Goal: Transaction & Acquisition: Purchase product/service

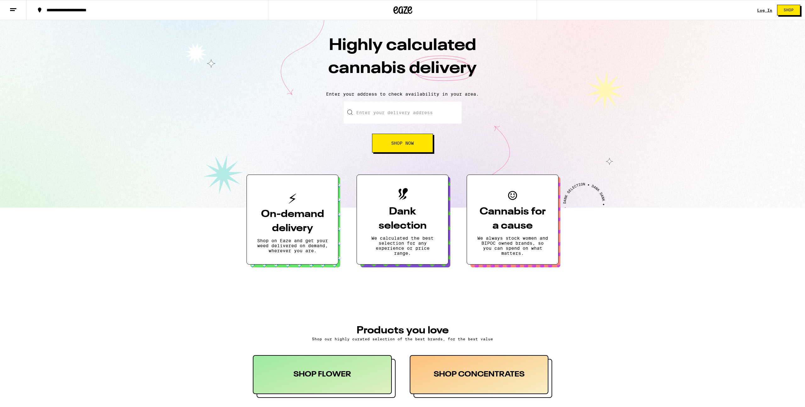
click at [767, 12] on link "Log In" at bounding box center [764, 10] width 15 height 4
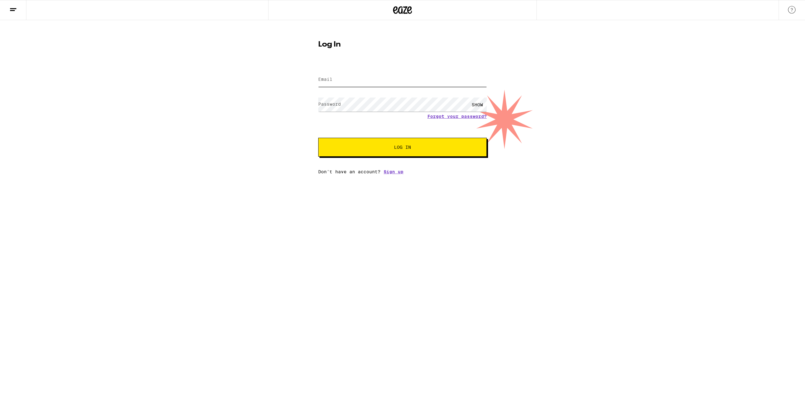
type input "[PERSON_NAME][EMAIL_ADDRESS][DOMAIN_NAME]"
click at [419, 146] on span "Log In" at bounding box center [403, 147] width 118 height 4
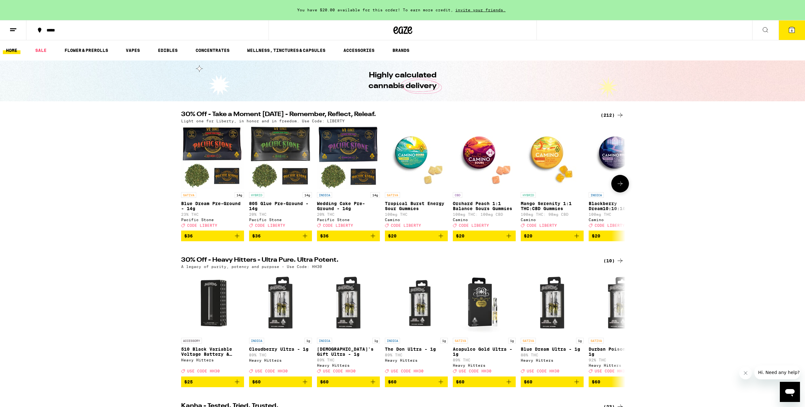
click at [578, 240] on icon "Add to bag" at bounding box center [577, 236] width 8 height 8
click at [796, 27] on button "7" at bounding box center [792, 30] width 26 height 20
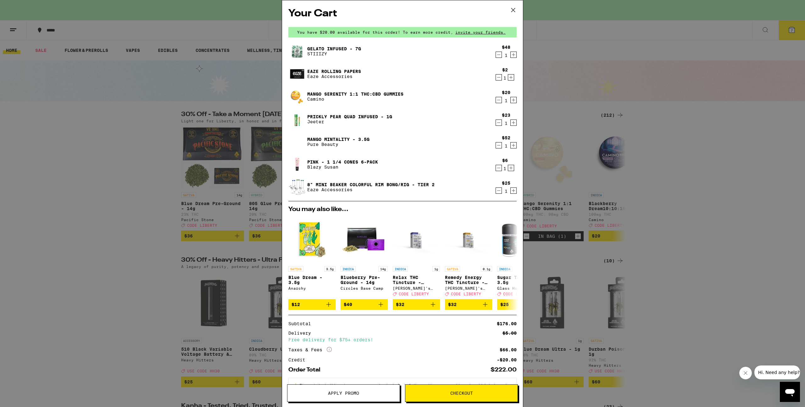
click at [499, 101] on icon "Decrement" at bounding box center [499, 100] width 6 height 8
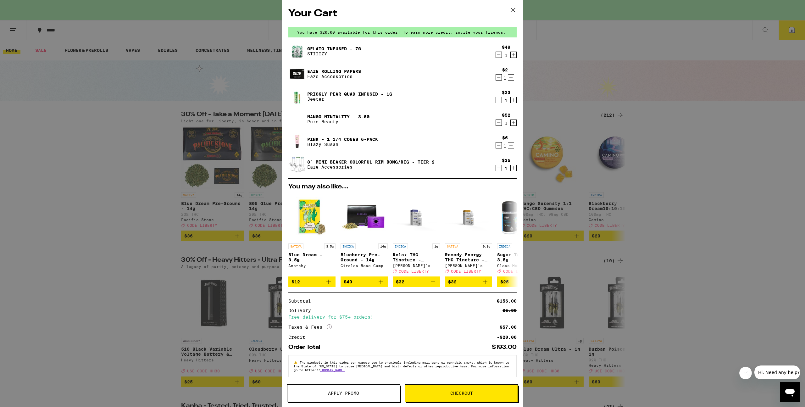
click at [326, 390] on button "Apply Promo" at bounding box center [343, 393] width 113 height 18
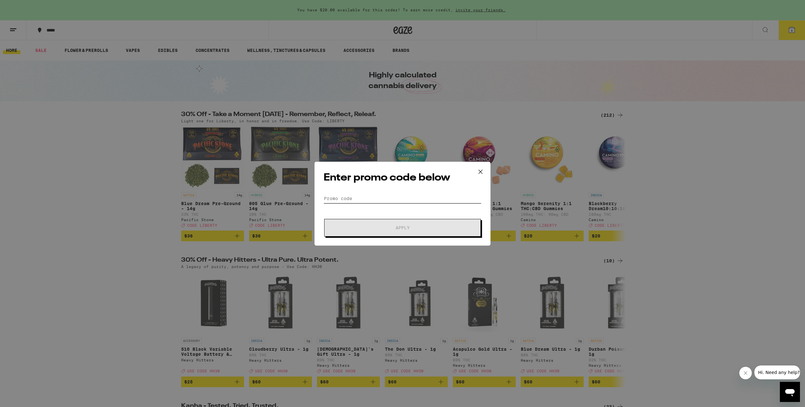
click at [397, 199] on input "Promo Code" at bounding box center [403, 198] width 158 height 9
type input "Liberty"
click at [324, 219] on button "Apply" at bounding box center [402, 228] width 157 height 18
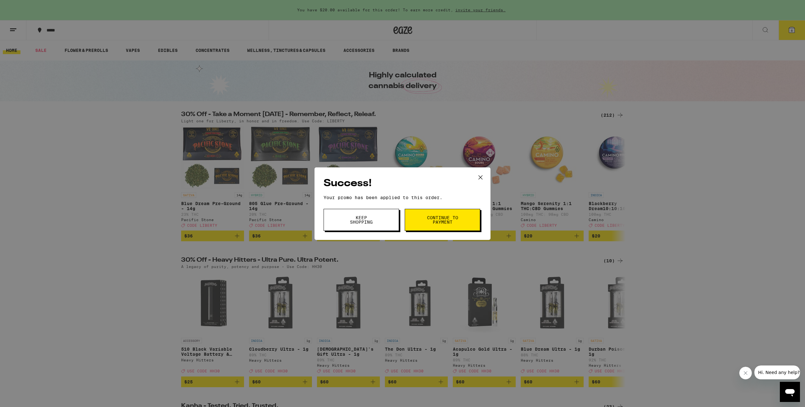
click at [450, 218] on span "Continue to payment" at bounding box center [443, 219] width 32 height 9
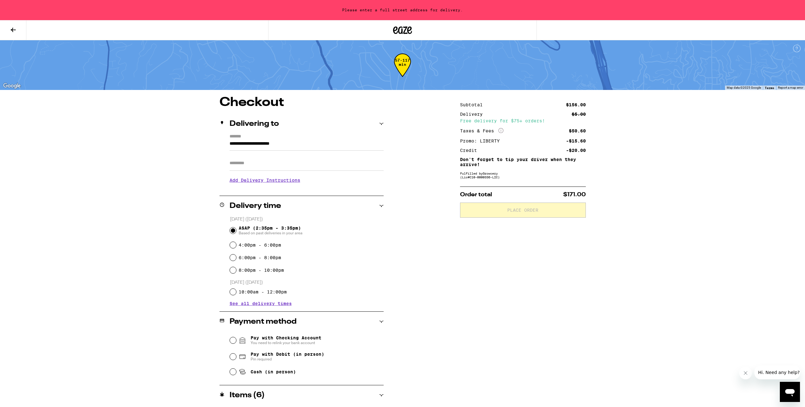
click at [246, 169] on input "Apt/Suite" at bounding box center [307, 163] width 154 height 15
click at [294, 145] on input "**********" at bounding box center [307, 145] width 154 height 11
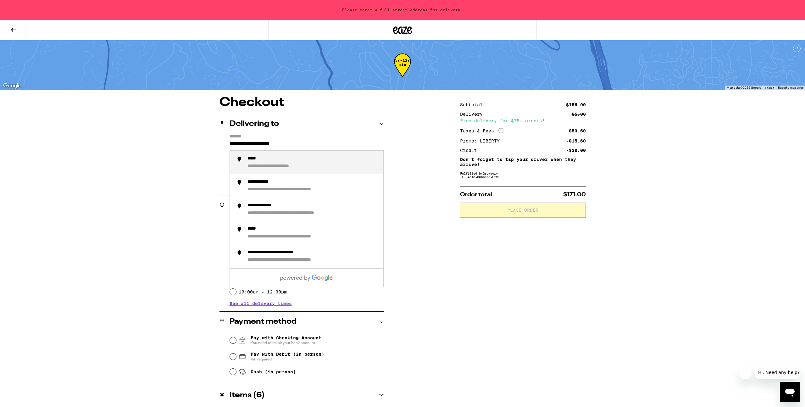
click at [294, 145] on input "**********" at bounding box center [307, 145] width 154 height 11
click at [355, 160] on div "**********" at bounding box center [313, 163] width 131 height 14
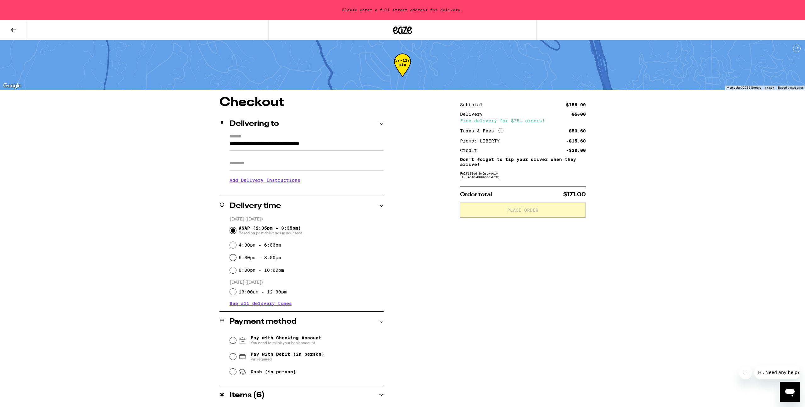
type input "**********"
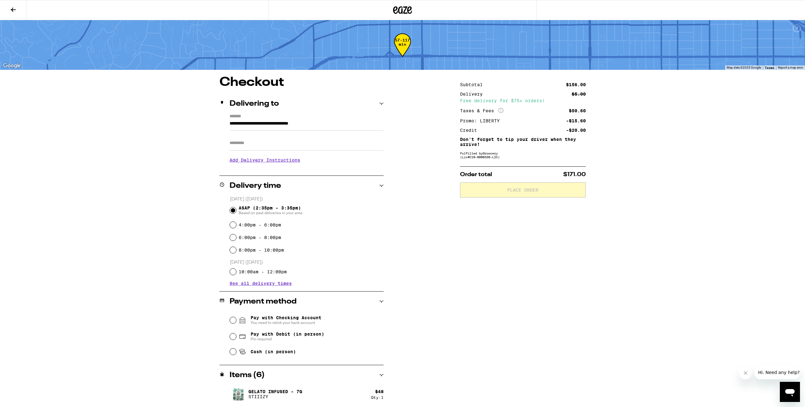
click at [314, 146] on input "Apt/Suite" at bounding box center [307, 143] width 154 height 15
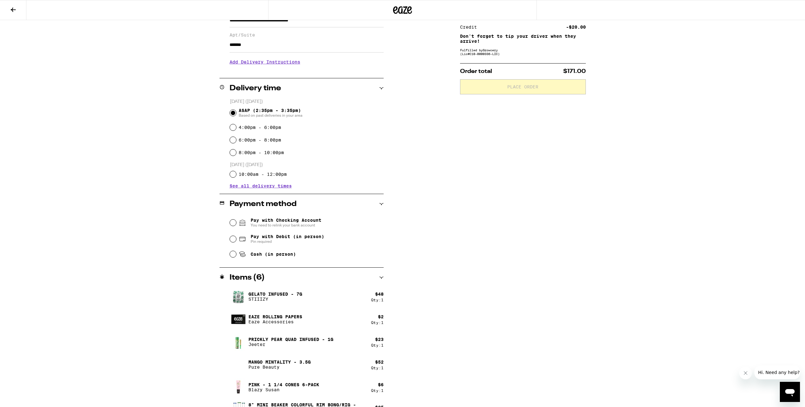
scroll to position [107, 0]
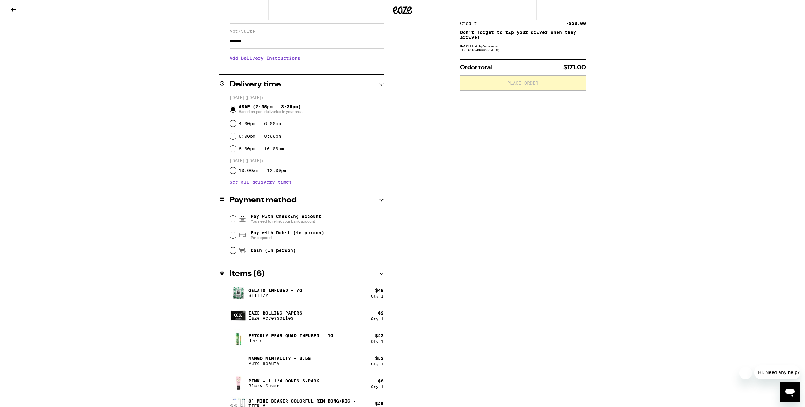
type input "*******"
click at [300, 213] on div "Pay with Checking Account You need to relink your bank account" at bounding box center [307, 219] width 154 height 16
click at [299, 221] on span "You need to relink your bank account" at bounding box center [286, 221] width 71 height 5
click at [236, 221] on input "Pay with Checking Account You need to relink your bank account" at bounding box center [233, 219] width 6 height 6
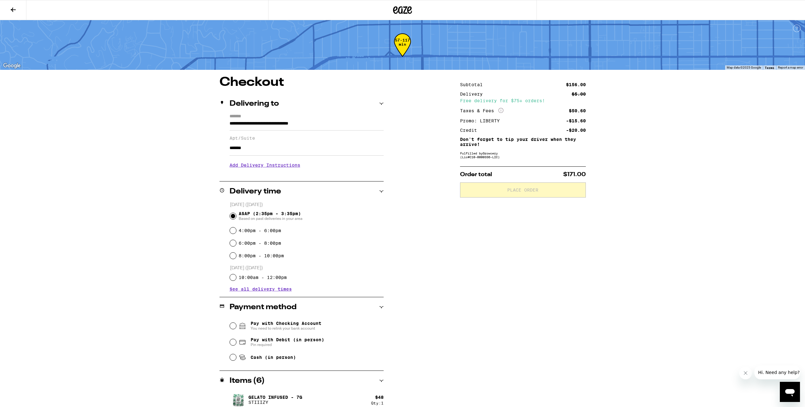
scroll to position [120, 0]
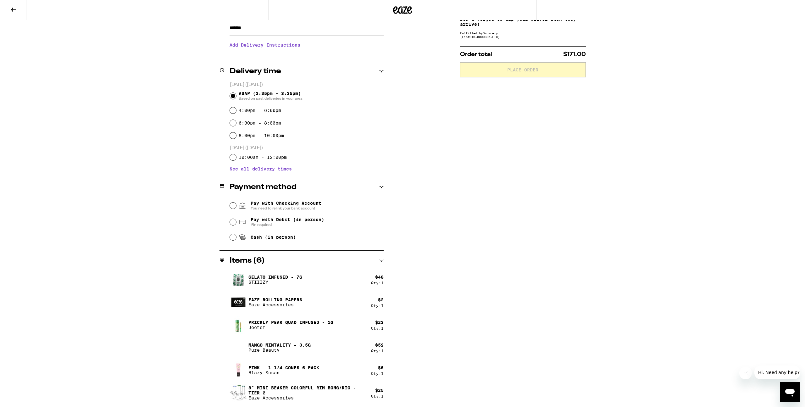
click at [268, 207] on span "You need to relink your bank account" at bounding box center [286, 208] width 71 height 5
click at [236, 207] on input "Pay with Checking Account You need to relink your bank account" at bounding box center [233, 206] width 6 height 6
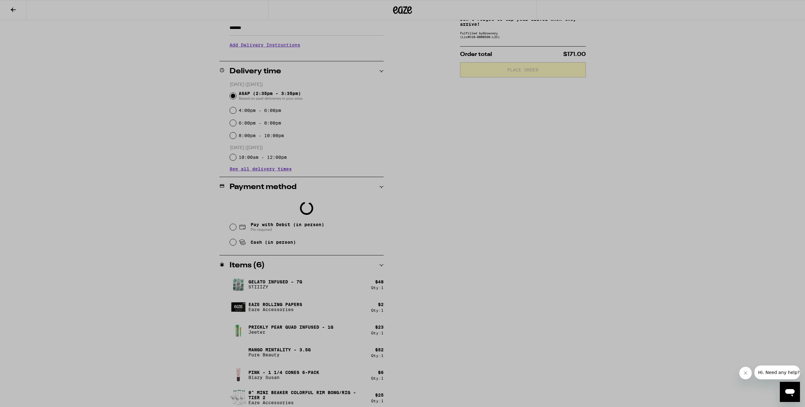
click at [172, 144] on div at bounding box center [402, 203] width 805 height 407
click at [567, 143] on div at bounding box center [402, 203] width 805 height 407
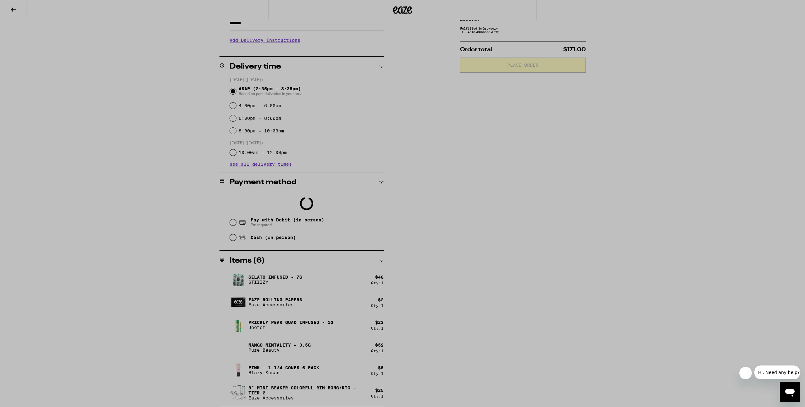
scroll to position [0, 0]
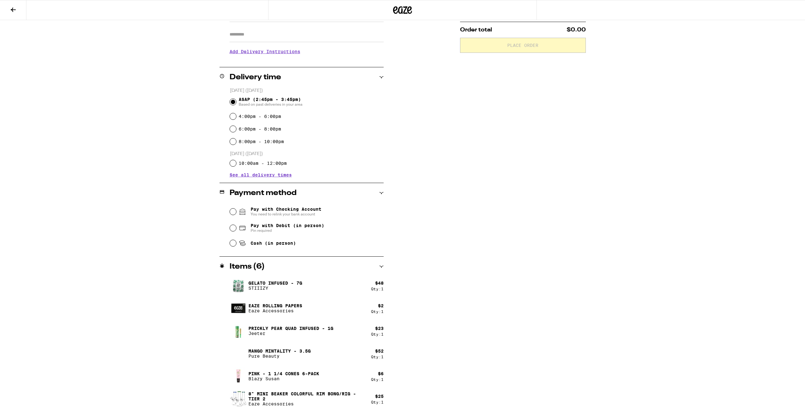
scroll to position [115, 0]
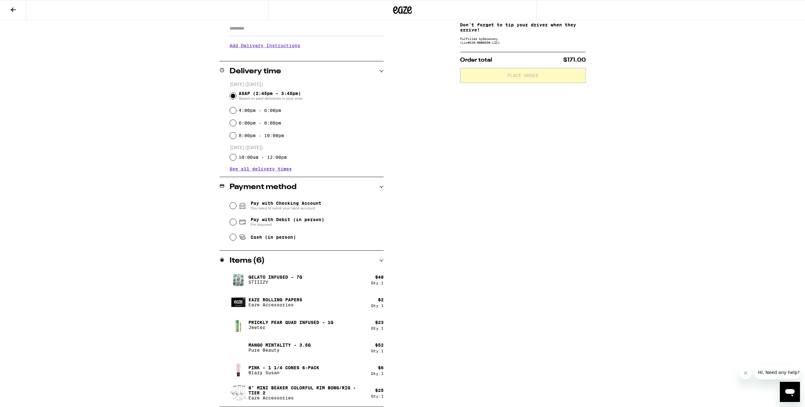
click at [306, 207] on span "You need to relink your bank account" at bounding box center [286, 208] width 71 height 5
click at [236, 207] on input "Pay with Checking Account You need to relink your bank account" at bounding box center [233, 206] width 6 height 6
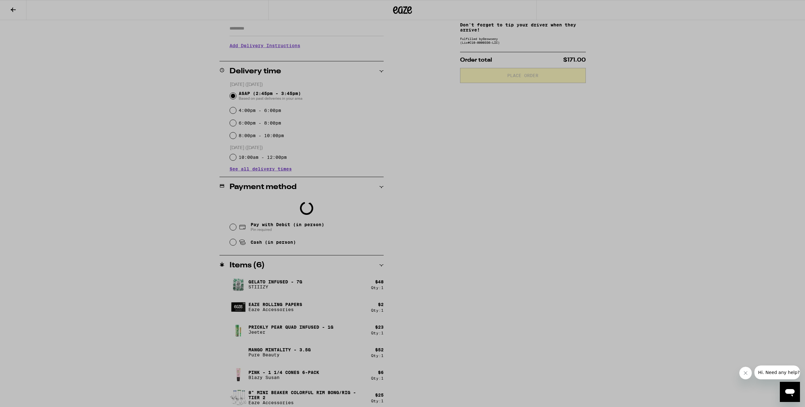
scroll to position [0, 0]
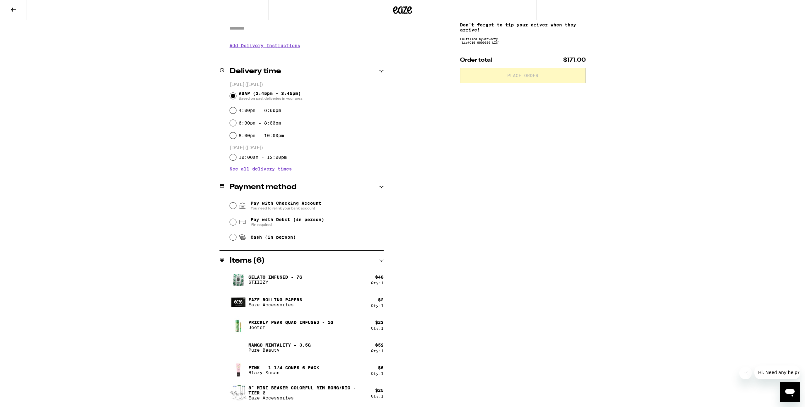
click at [287, 226] on span "Pin required" at bounding box center [288, 224] width 74 height 5
click at [236, 225] on input "Pay with Debit (in person) Pin required" at bounding box center [233, 222] width 6 height 6
radio input "true"
